Goal: Task Accomplishment & Management: Manage account settings

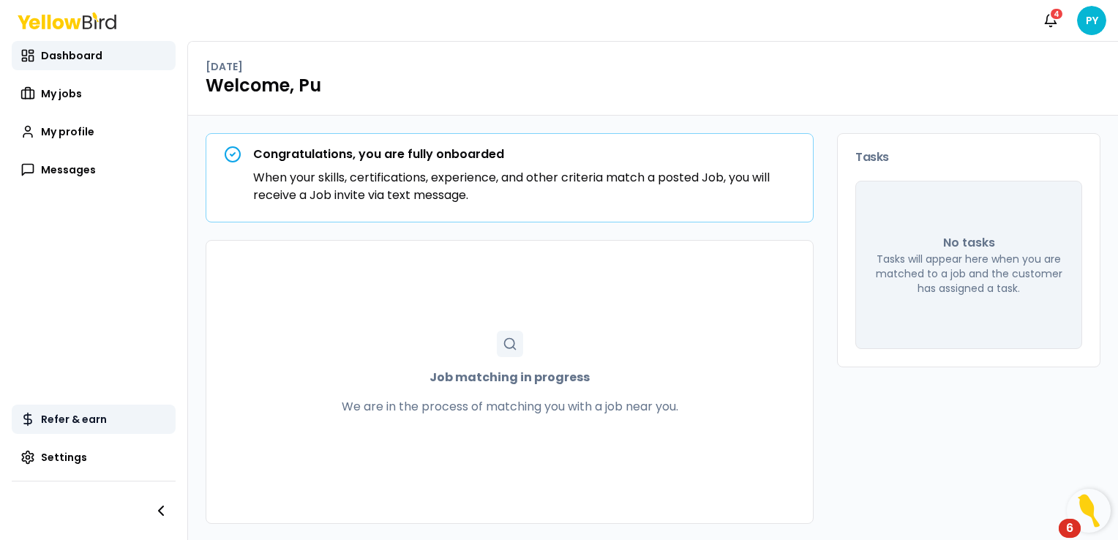
click at [89, 416] on span "Refer & earn" at bounding box center [74, 419] width 66 height 15
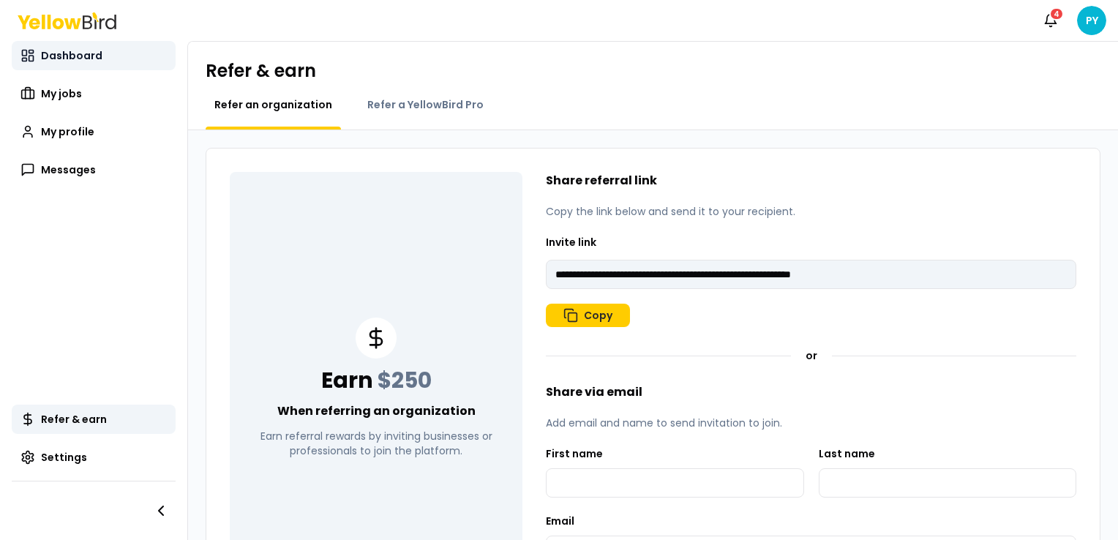
click at [50, 51] on span "Dashboard" at bounding box center [71, 55] width 61 height 15
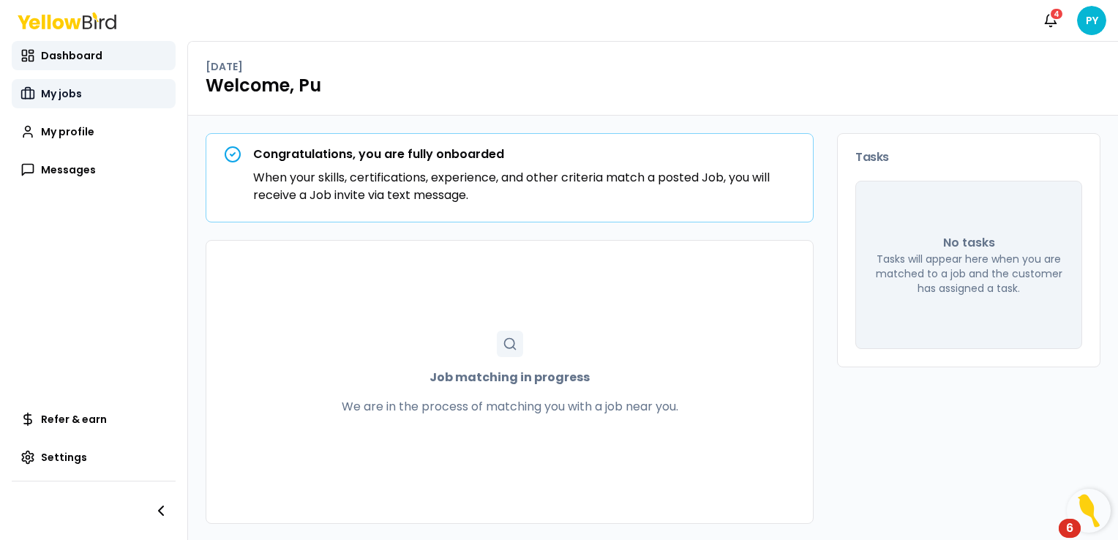
click at [91, 104] on link "My jobs" at bounding box center [94, 93] width 164 height 29
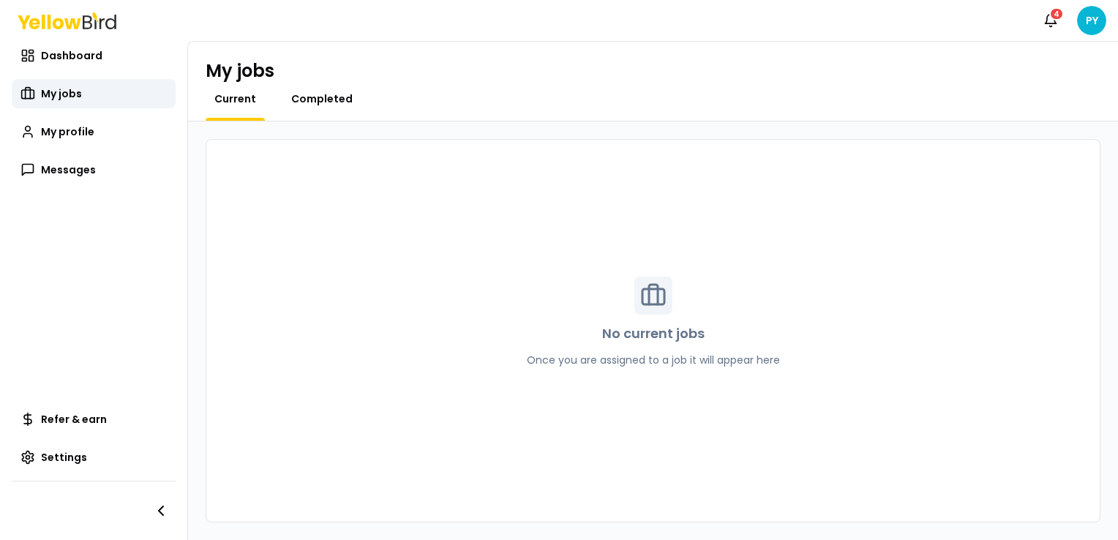
click at [327, 101] on span "Completed" at bounding box center [321, 98] width 61 height 15
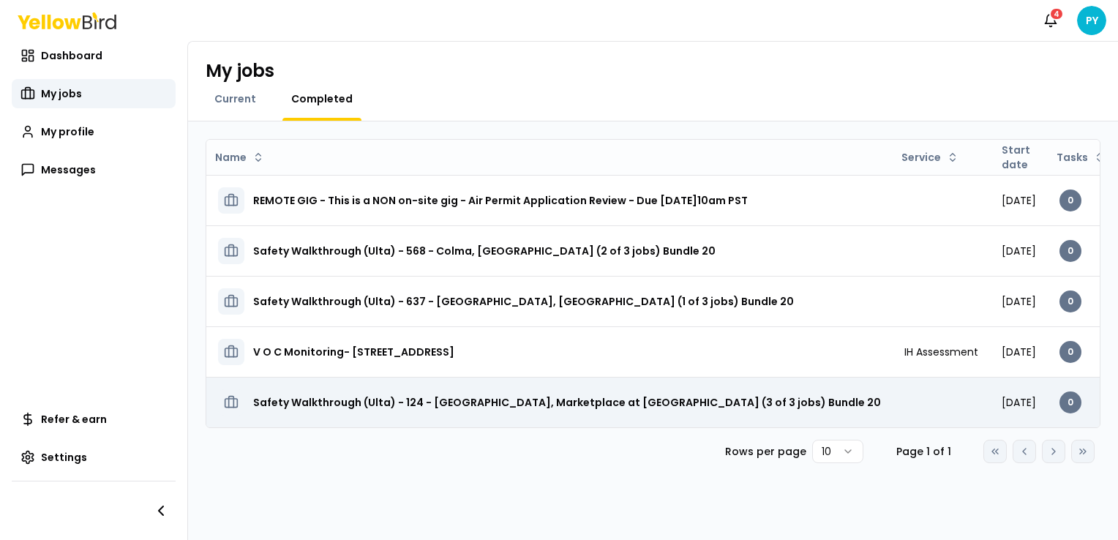
click at [357, 395] on h3 "Safety Walkthrough (Ulta) - 124 - [GEOGRAPHIC_DATA], Marketplace at [GEOGRAPHIC…" at bounding box center [567, 402] width 628 height 26
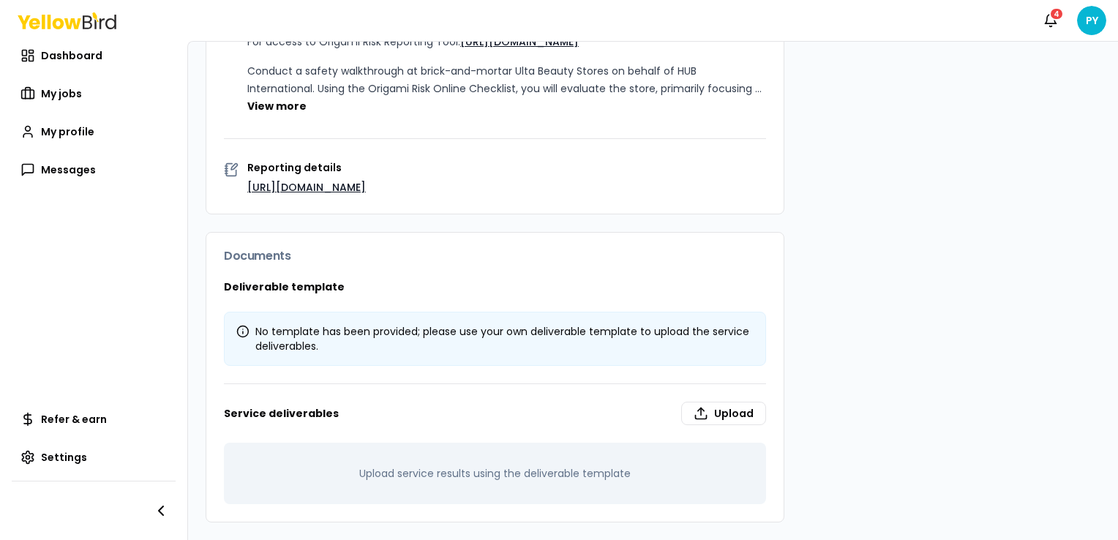
scroll to position [512, 0]
